Goal: Find specific page/section: Find specific page/section

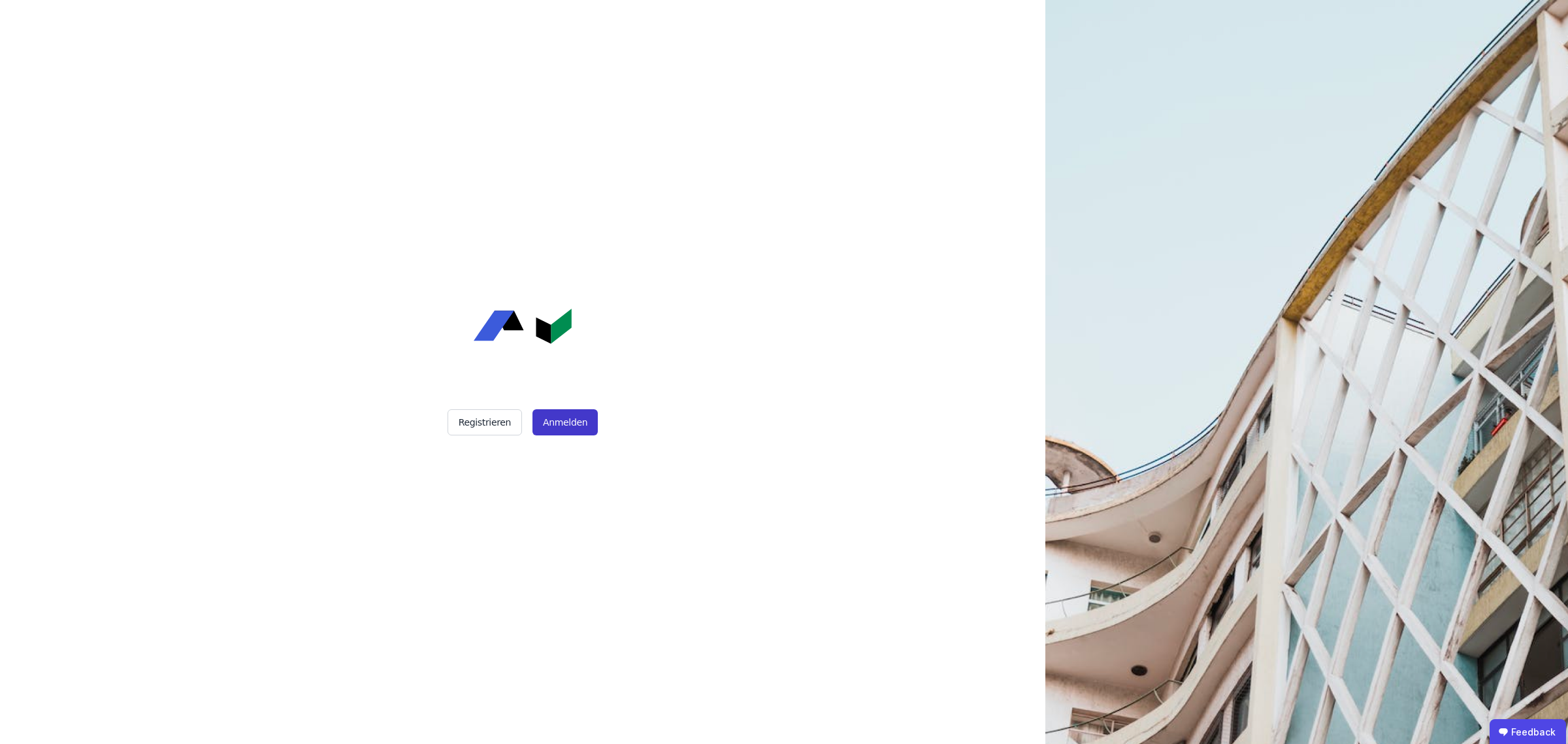
click at [565, 428] on button "Anmelden" at bounding box center [565, 422] width 65 height 26
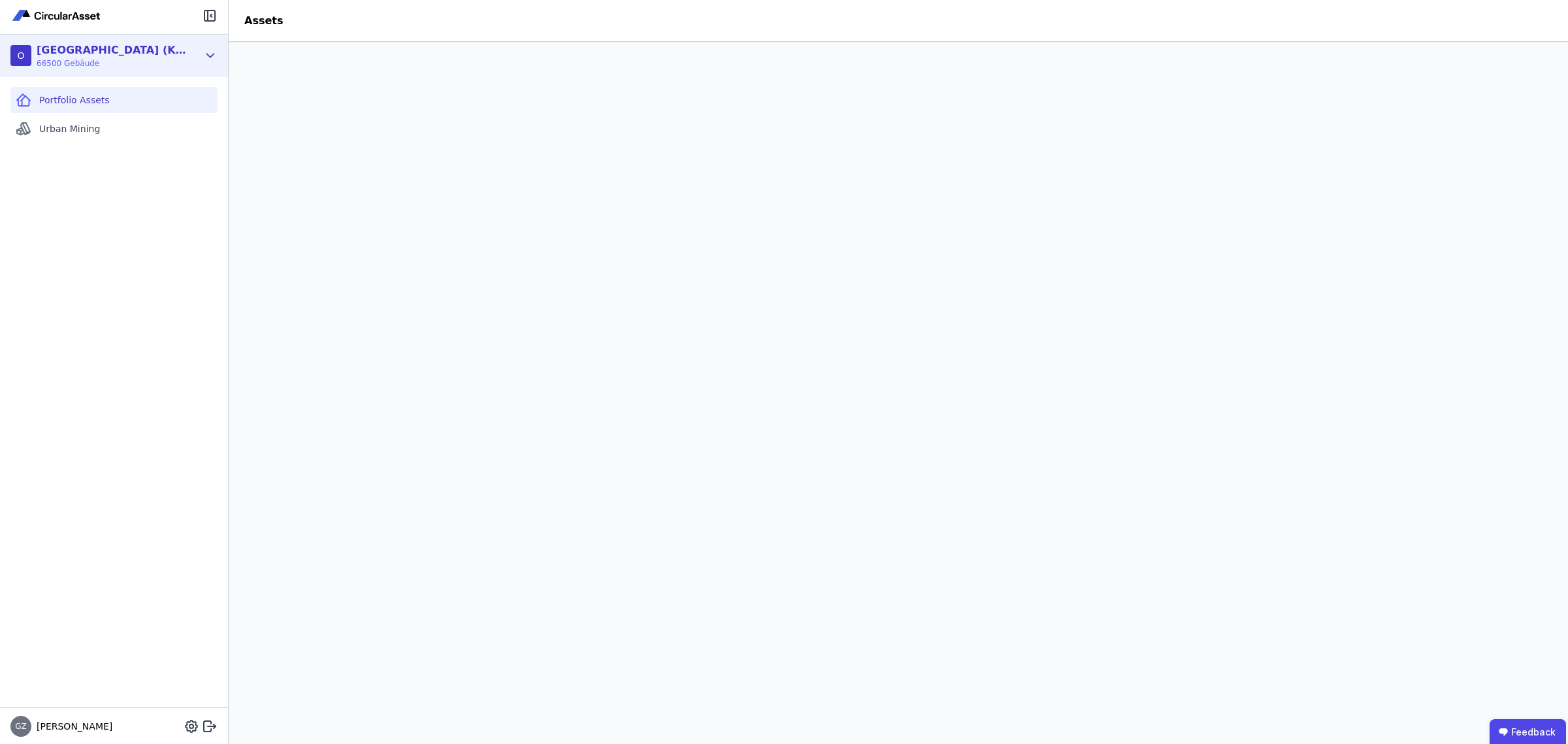
click at [162, 63] on div "O [GEOGRAPHIC_DATA] (Köster3) 66500 Gebäude" at bounding box center [104, 56] width 188 height 26
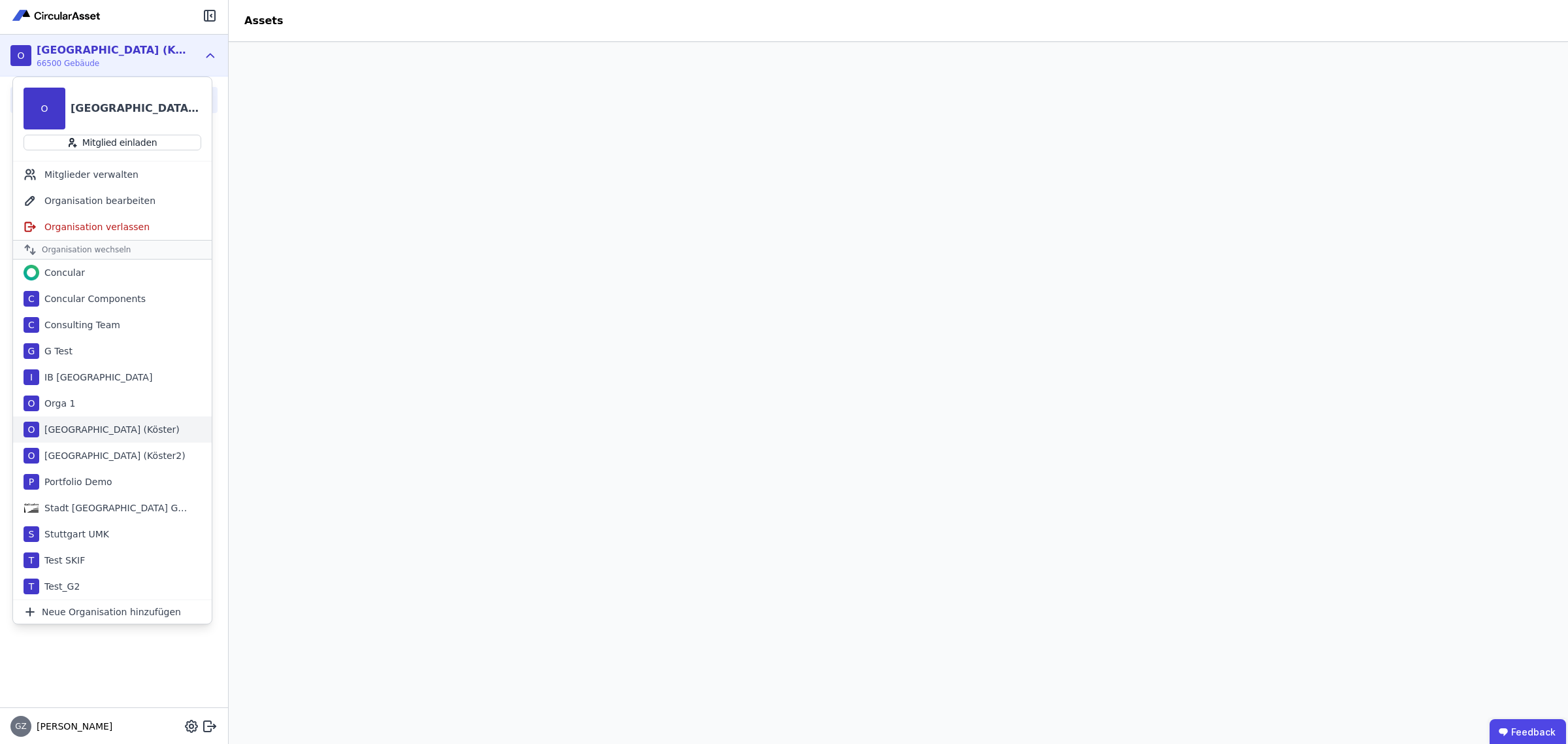
click at [96, 430] on div "[GEOGRAPHIC_DATA] (Köster)" at bounding box center [109, 429] width 140 height 13
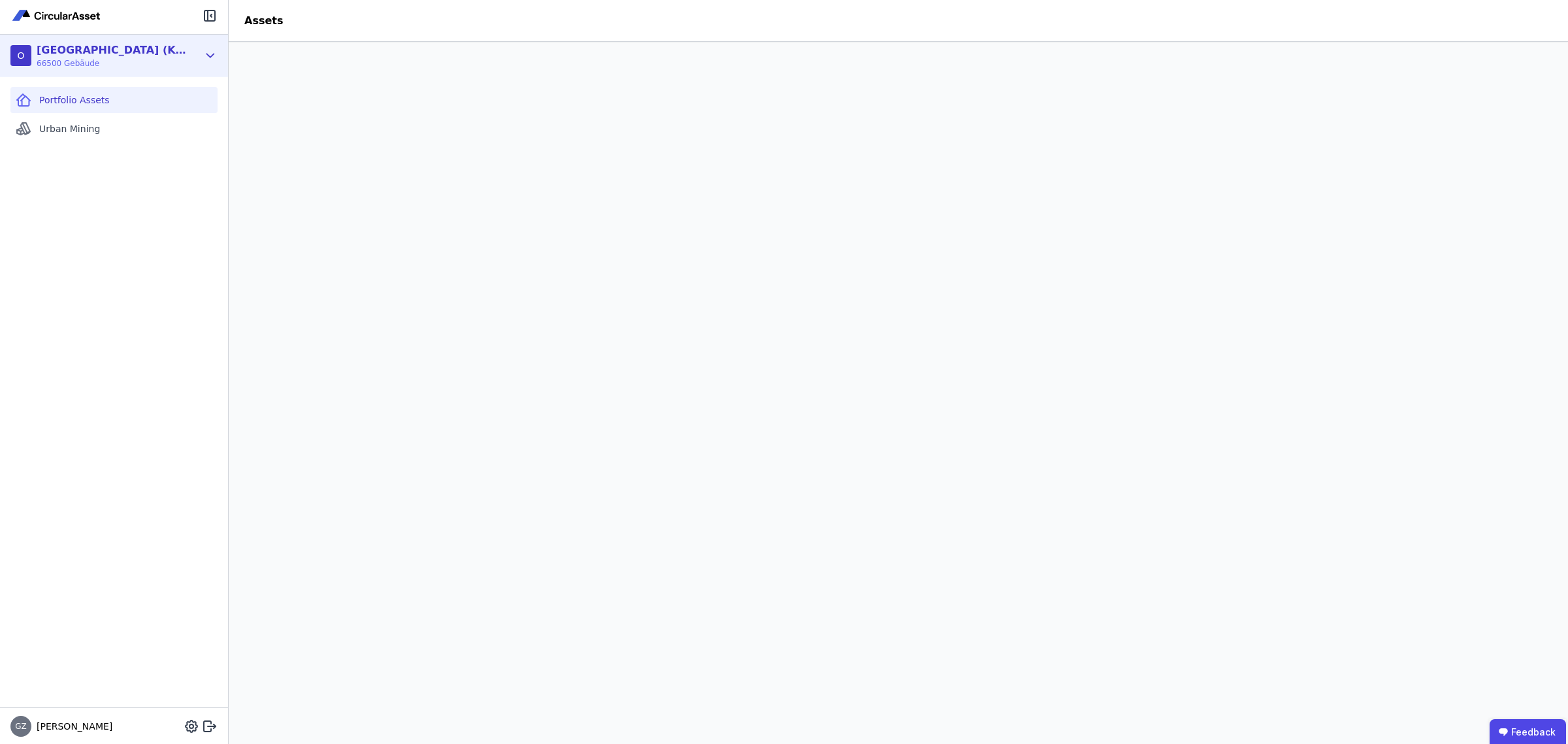
click at [129, 49] on div "O [GEOGRAPHIC_DATA] (Köster) 66500 Gebäude" at bounding box center [104, 56] width 188 height 26
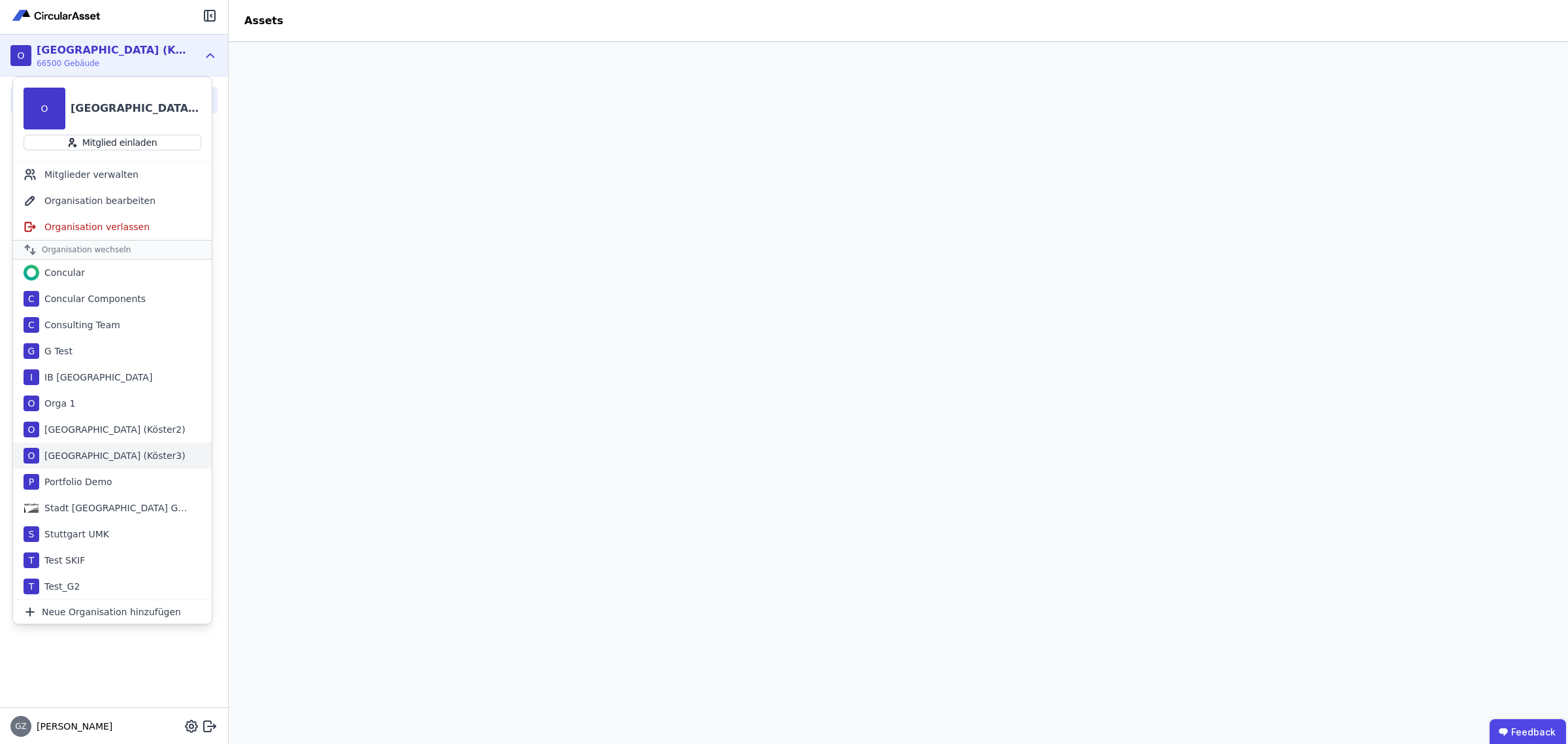
click at [113, 456] on div "[GEOGRAPHIC_DATA] (Köster3)" at bounding box center [112, 455] width 147 height 13
